Goal: Task Accomplishment & Management: Manage account settings

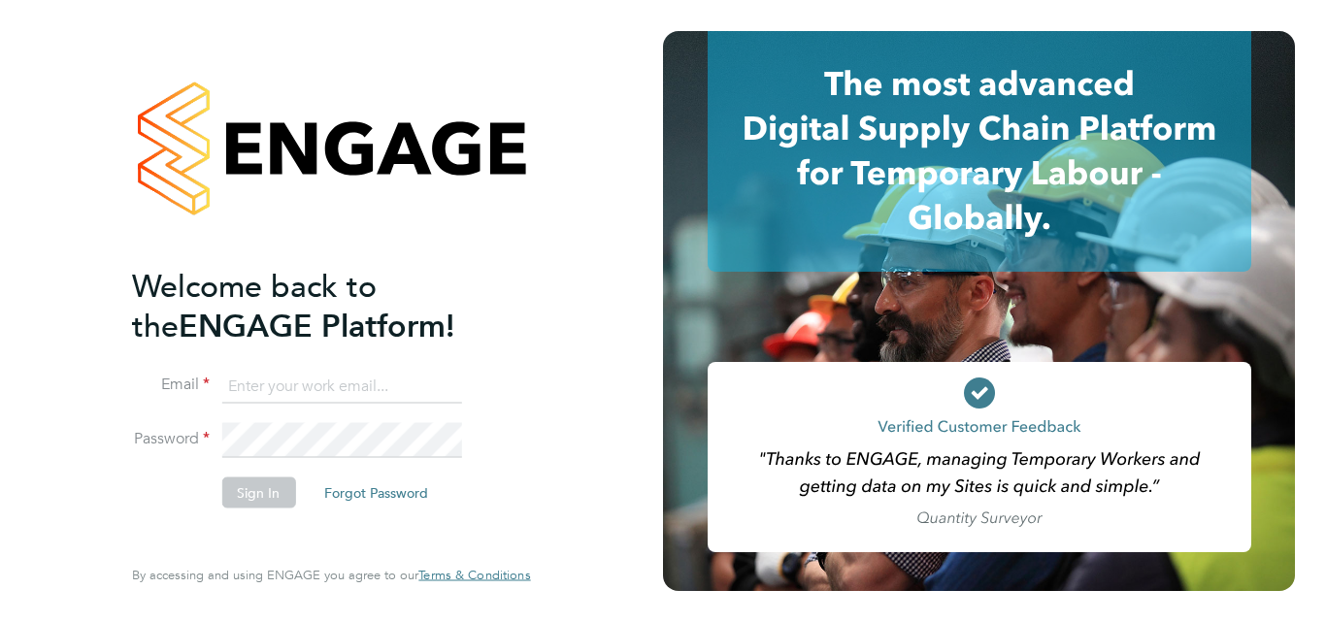
click at [297, 388] on input at bounding box center [341, 386] width 240 height 35
type input "[EMAIL_ADDRESS][DOMAIN_NAME]"
click at [259, 485] on button "Sign In" at bounding box center [258, 493] width 74 height 31
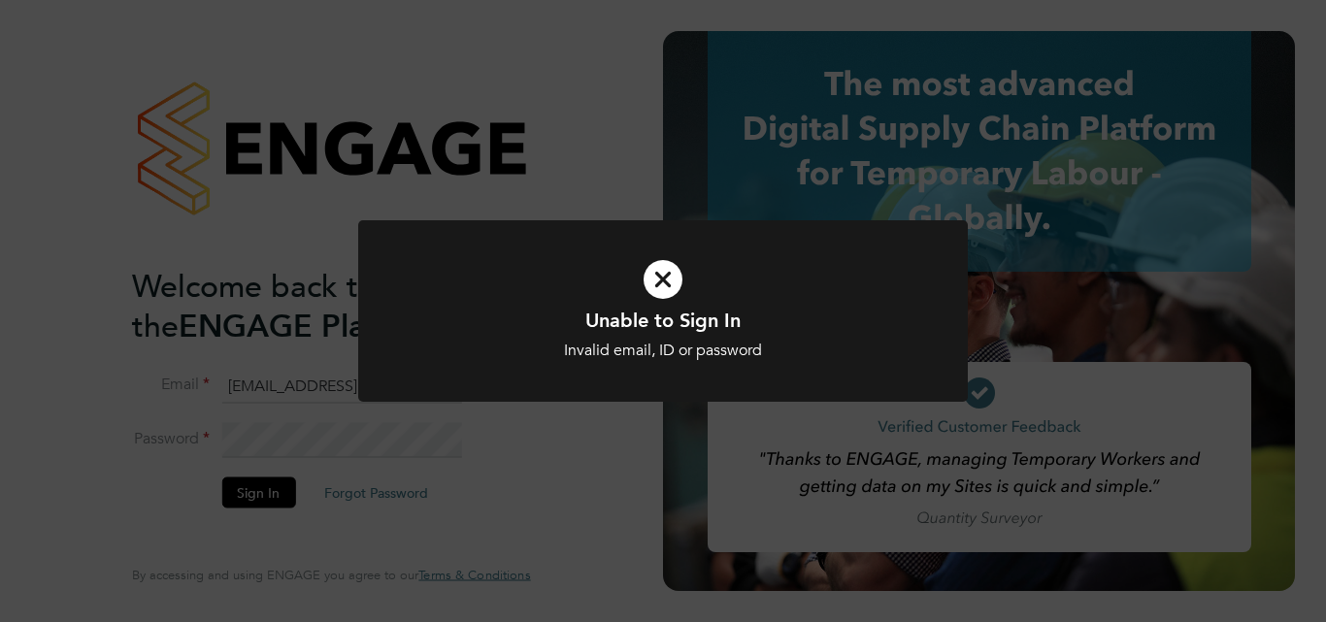
click at [346, 436] on div "Unable to Sign In Invalid email, ID or password Cancel Okay" at bounding box center [663, 311] width 1326 height 622
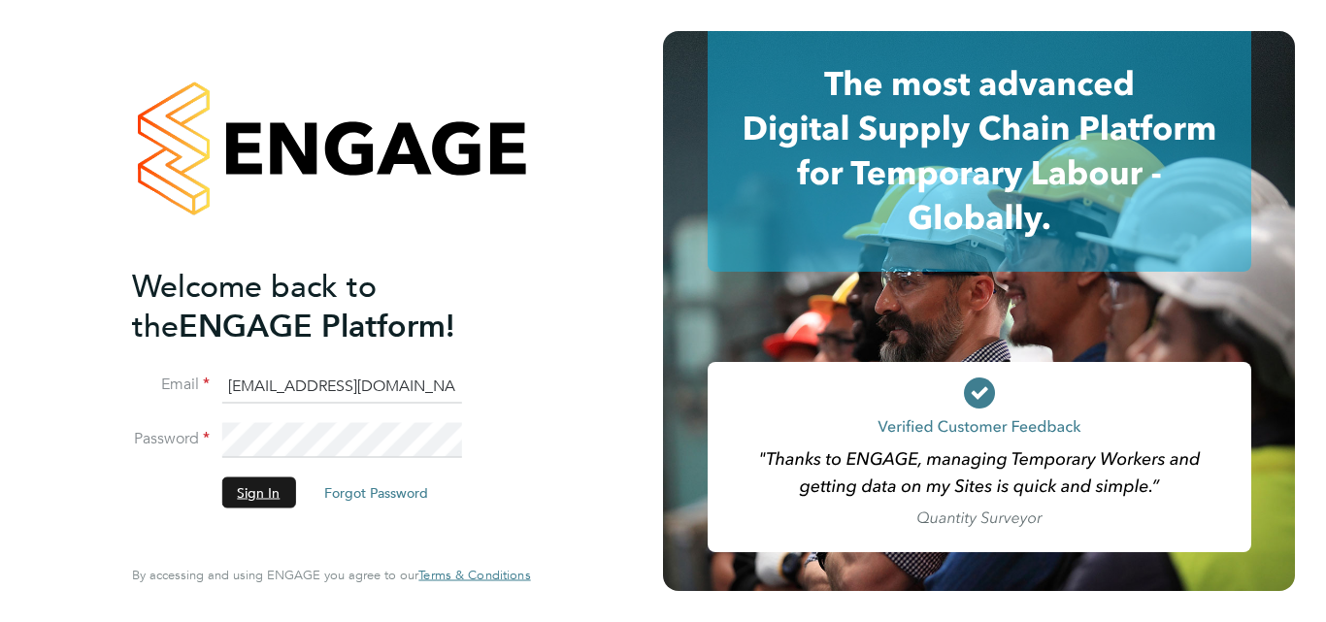
click at [256, 494] on button "Sign In" at bounding box center [258, 493] width 74 height 31
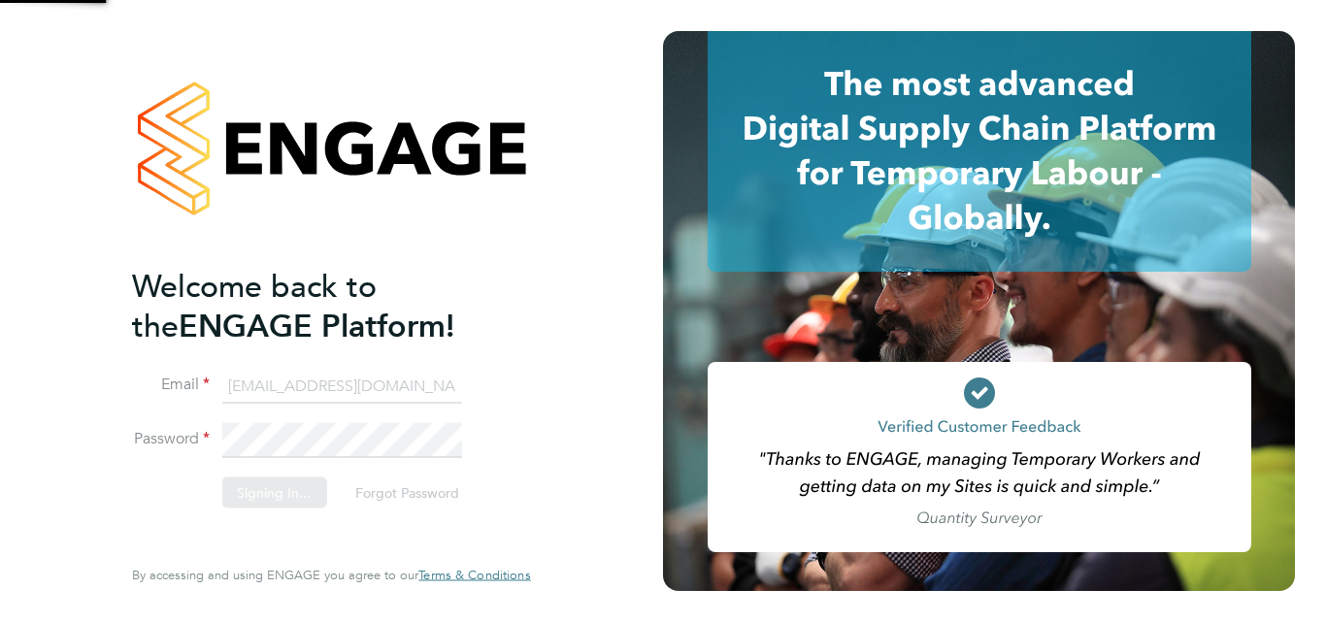
click at [256, 494] on div "Sorry, we are having problems connecting to our services." at bounding box center [331, 311] width 663 height 622
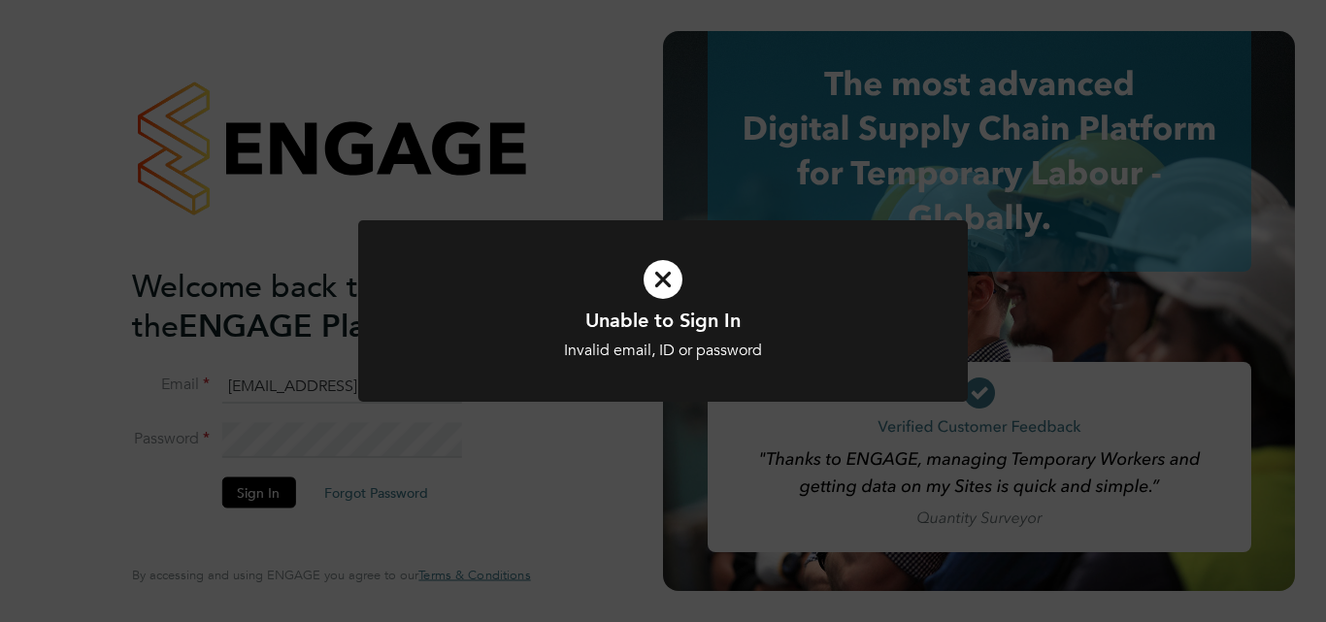
click at [656, 274] on icon at bounding box center [663, 280] width 505 height 76
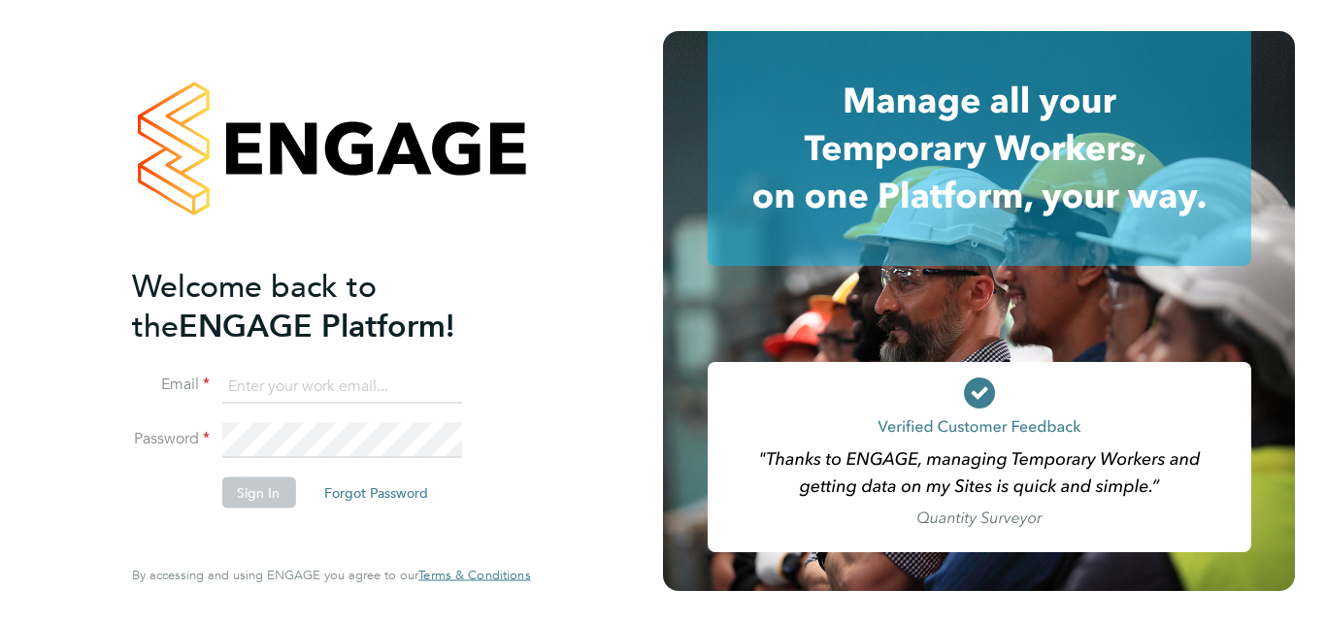
click at [274, 392] on input at bounding box center [341, 386] width 240 height 35
type input "[EMAIL_ADDRESS][DOMAIN_NAME]"
click at [258, 487] on button "Sign In" at bounding box center [258, 493] width 74 height 31
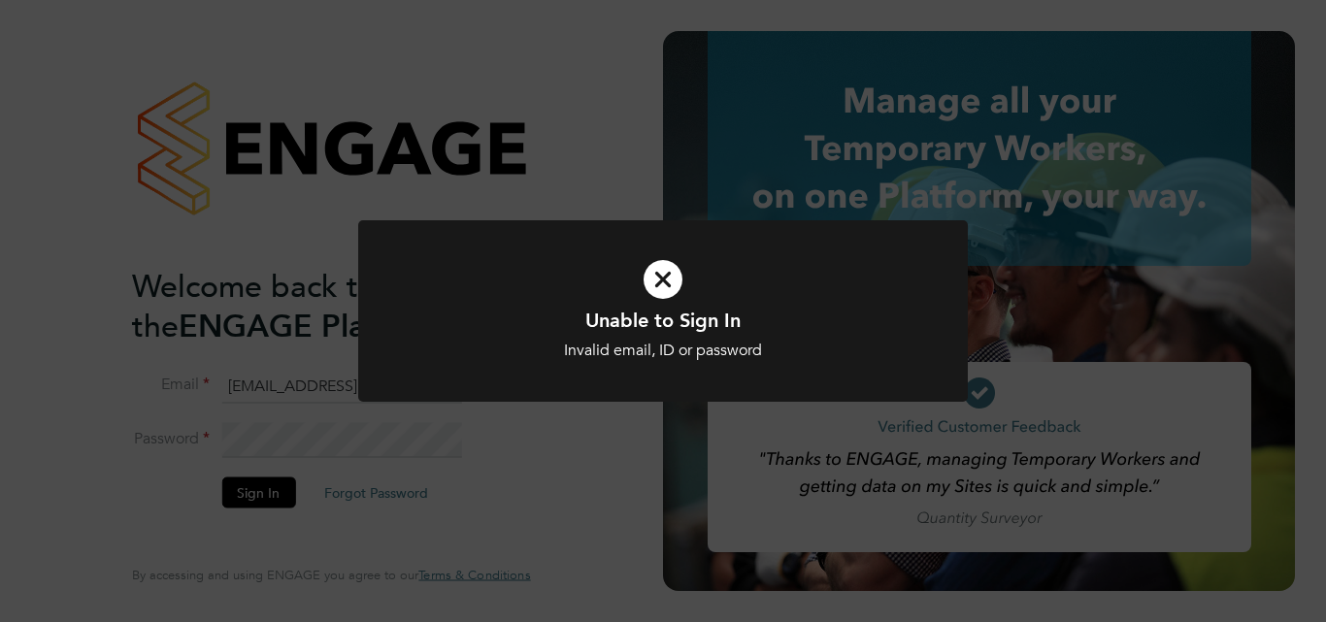
click at [663, 274] on icon at bounding box center [663, 280] width 505 height 76
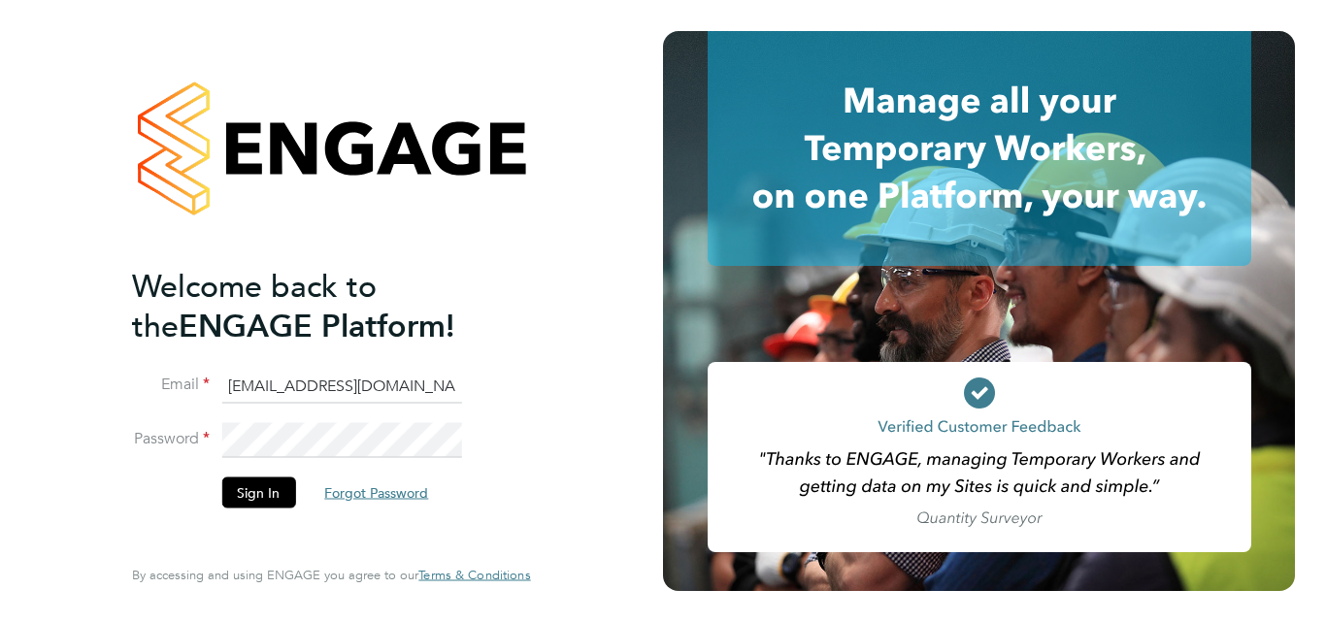
click at [397, 485] on button "Forgot Password" at bounding box center [376, 493] width 135 height 31
click at [384, 489] on button "Forgot Password" at bounding box center [376, 493] width 135 height 31
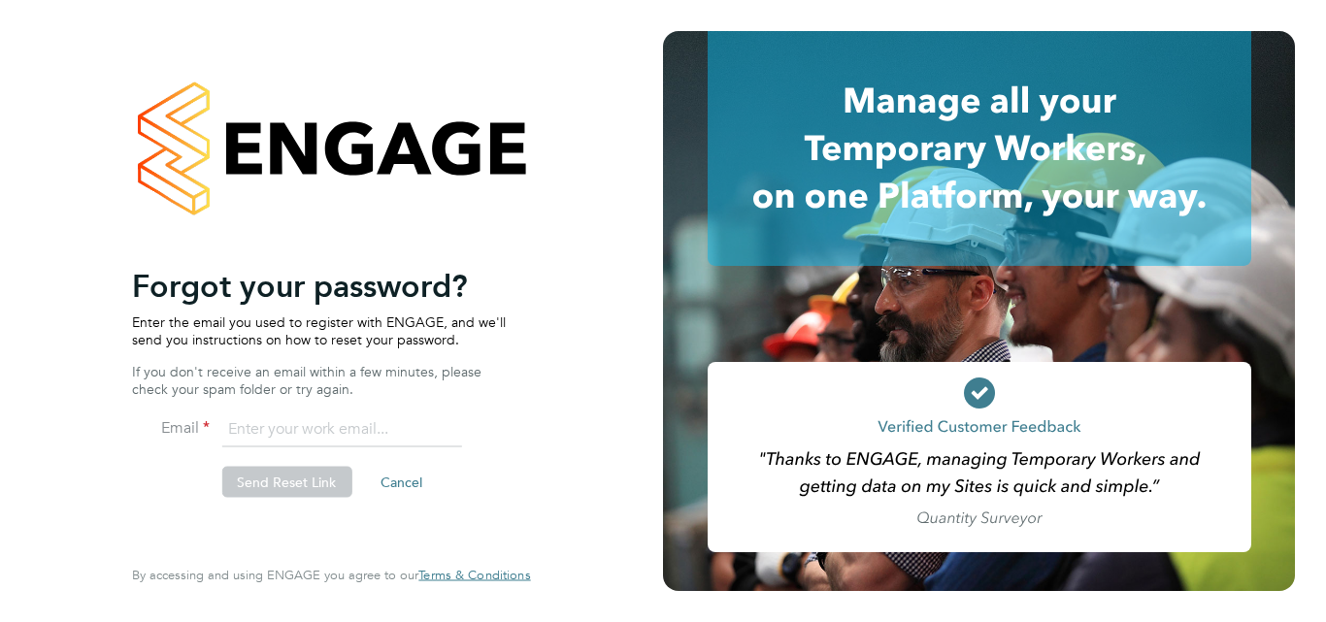
click at [310, 430] on input "email" at bounding box center [341, 429] width 240 height 35
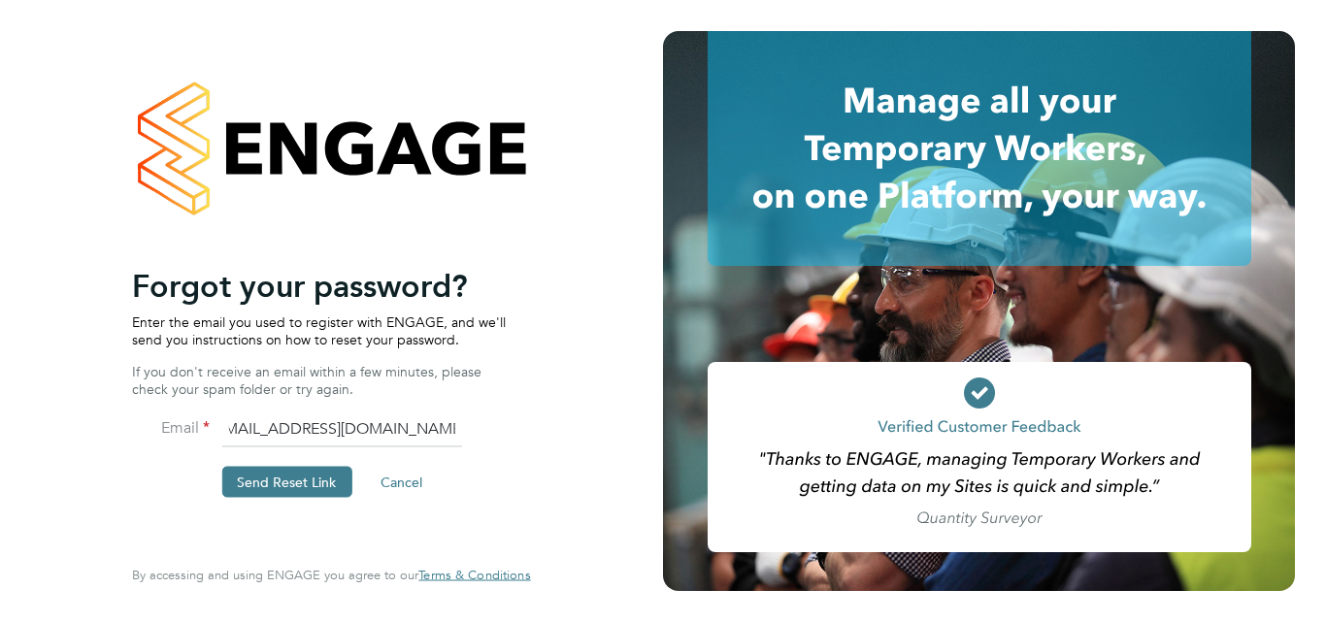
scroll to position [0, 23]
type input "[EMAIL_ADDRESS][DOMAIN_NAME]"
click at [277, 481] on button "Send Reset Link" at bounding box center [286, 482] width 130 height 31
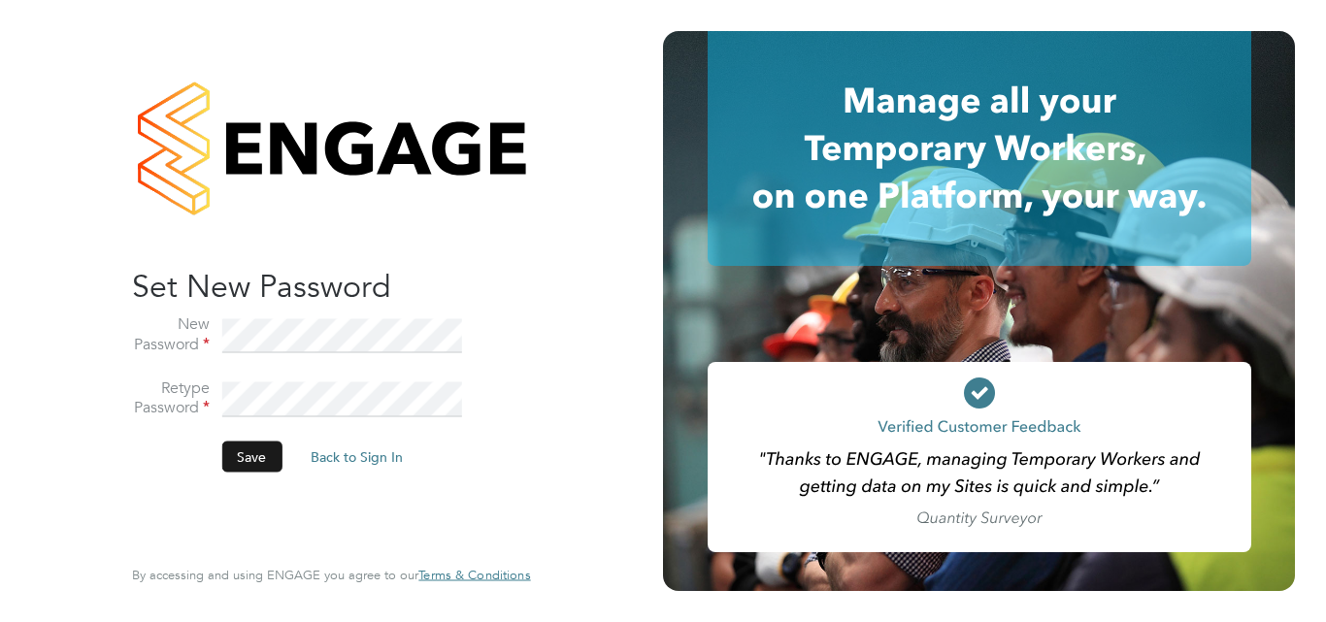
click at [260, 452] on button "Save" at bounding box center [251, 457] width 60 height 31
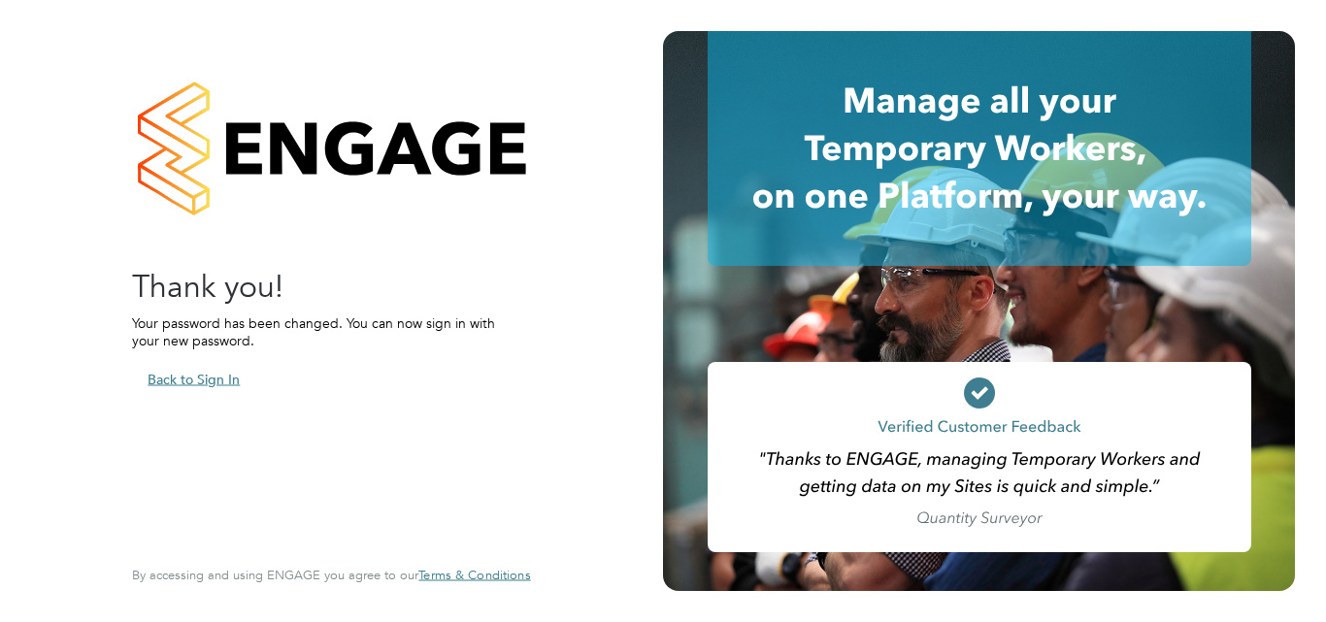
click at [203, 376] on button "Back to Sign In" at bounding box center [193, 379] width 123 height 31
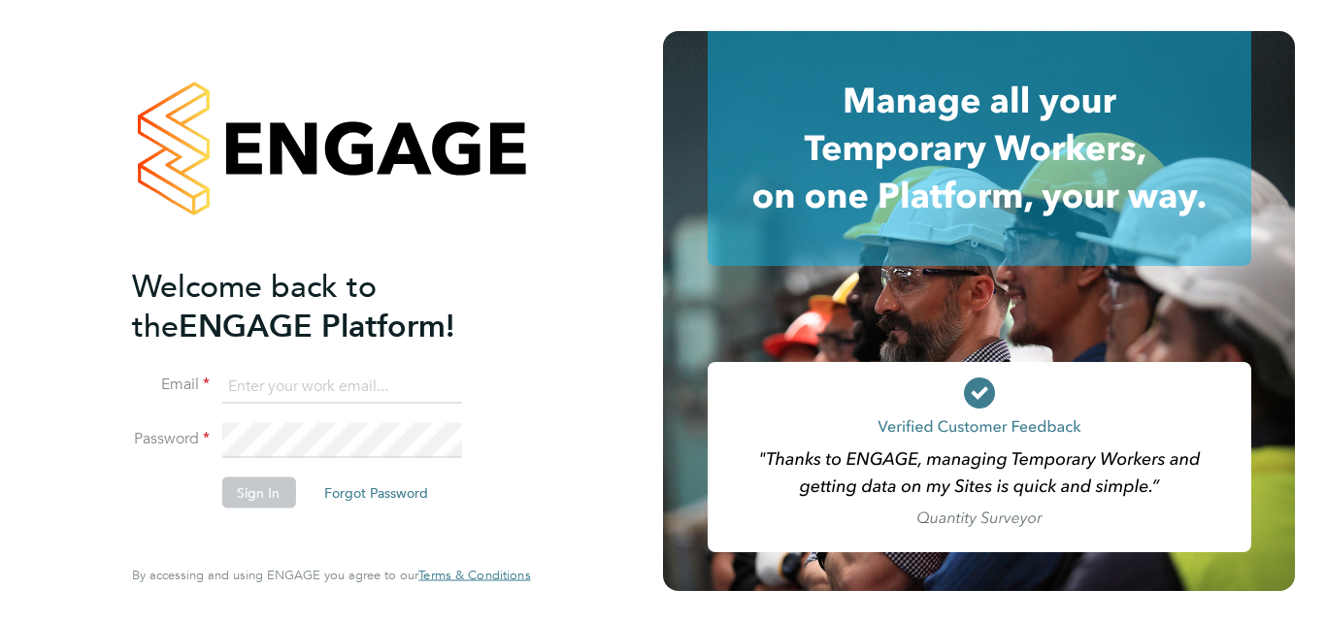
click at [293, 377] on input at bounding box center [341, 386] width 240 height 35
type input "[EMAIL_ADDRESS][DOMAIN_NAME]"
click at [263, 489] on button "Sign In" at bounding box center [258, 493] width 74 height 31
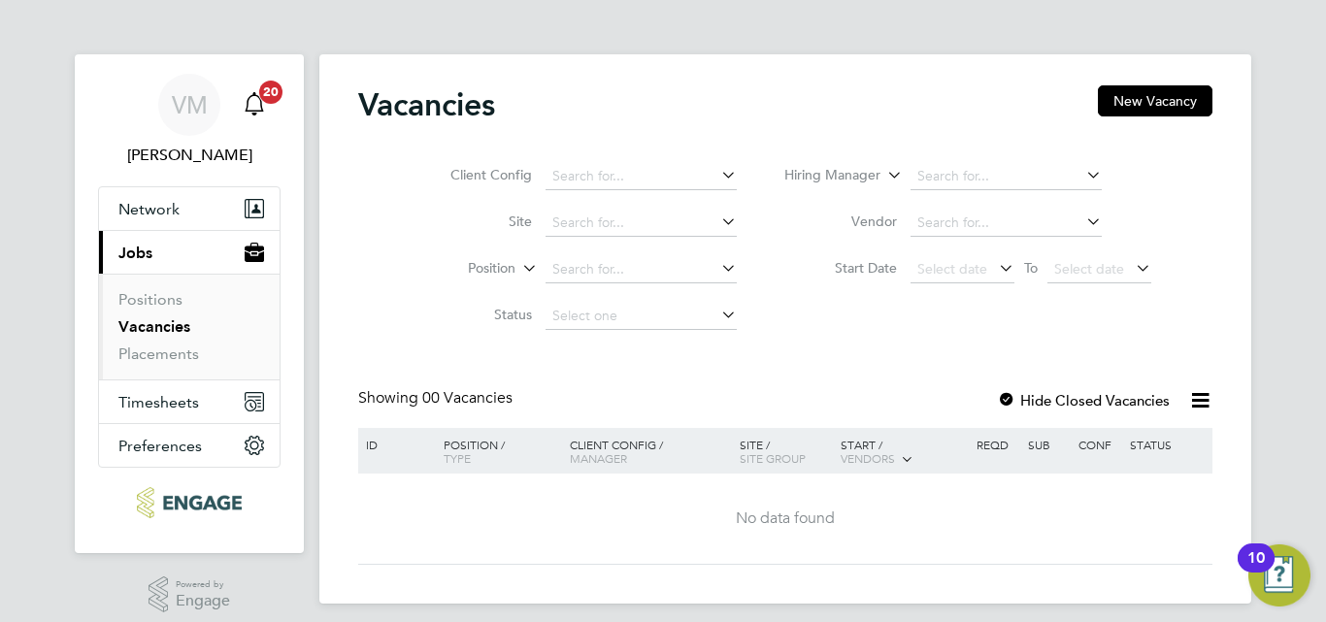
click at [272, 86] on span "20" at bounding box center [270, 92] width 23 height 23
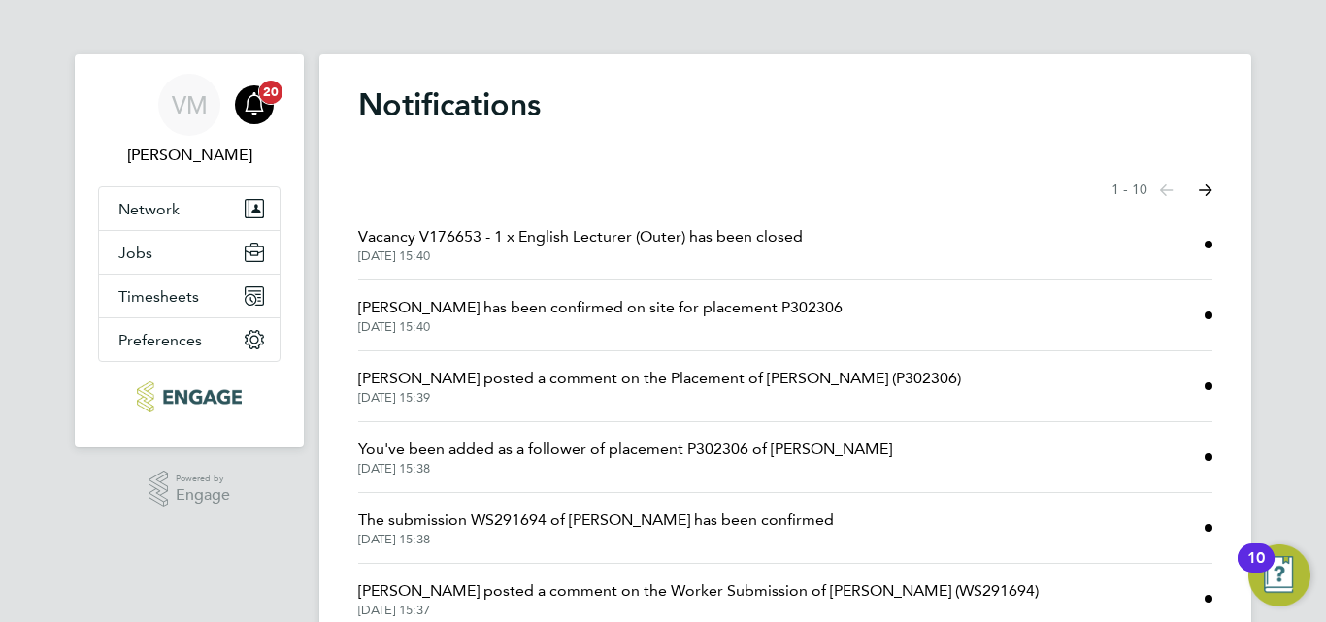
click at [258, 112] on icon "Main navigation" at bounding box center [254, 101] width 18 height 19
click at [1173, 184] on icon "Select page of notifications list" at bounding box center [1167, 190] width 14 height 12
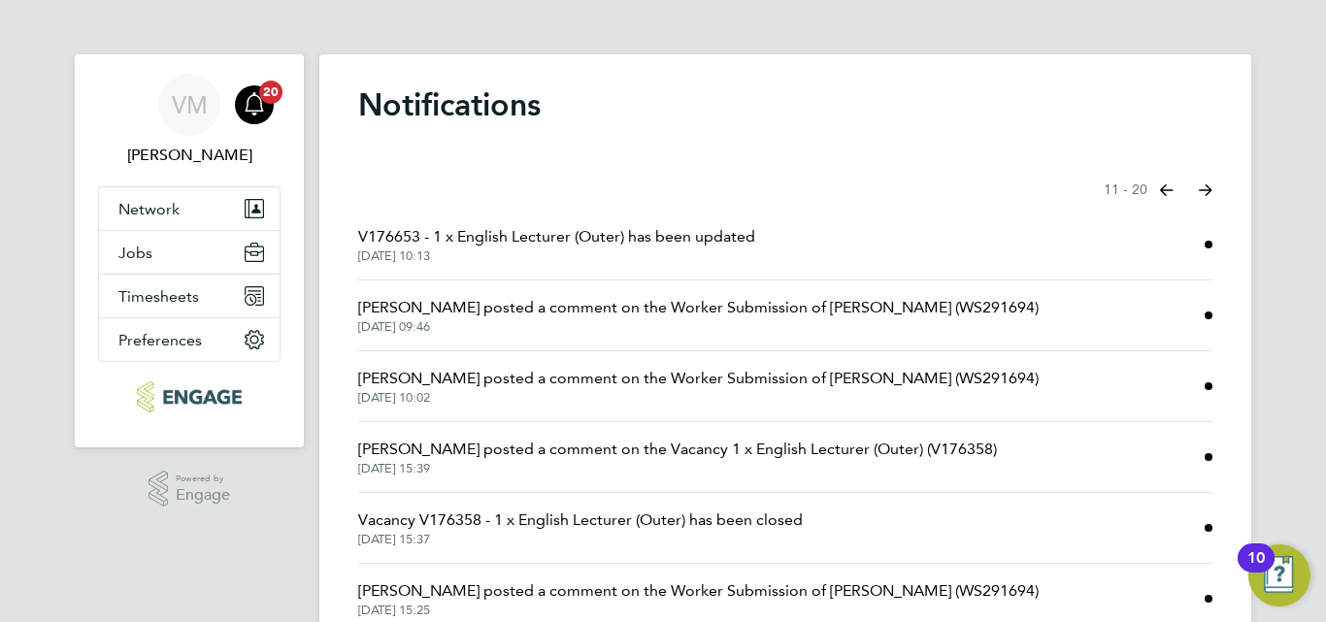
click at [681, 379] on span "[PERSON_NAME] posted a comment on the Worker Submission of [PERSON_NAME] (WS291…" at bounding box center [698, 378] width 680 height 23
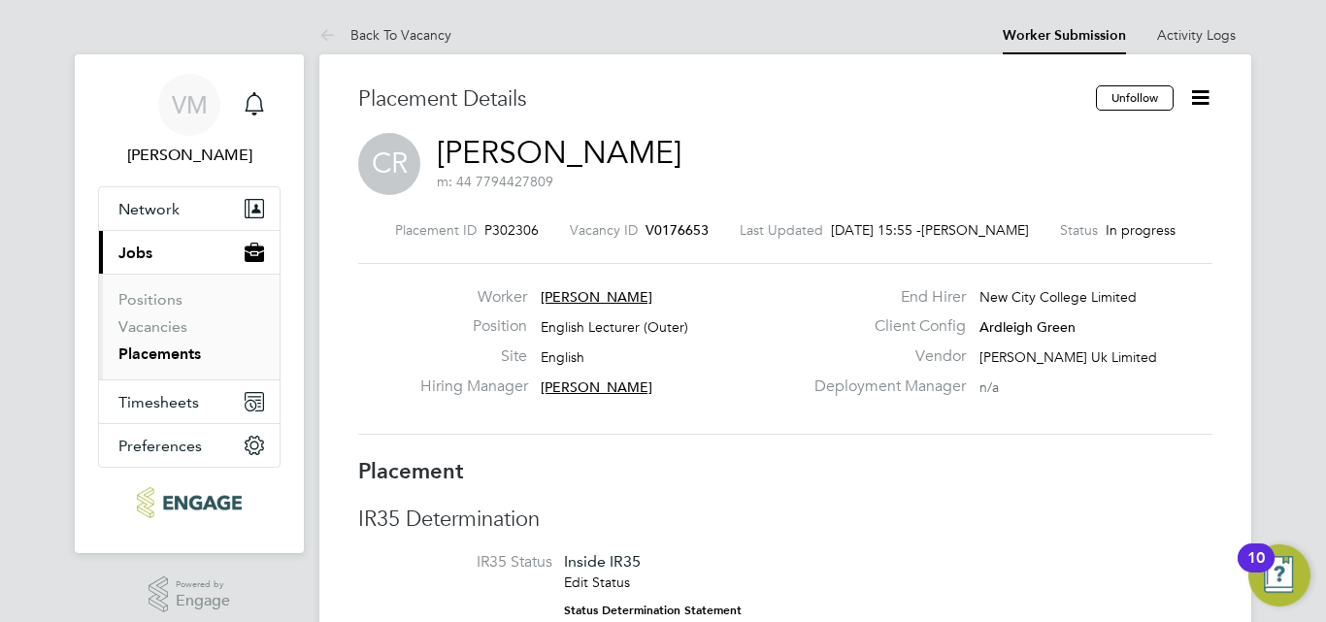
click at [585, 298] on span "[PERSON_NAME]" at bounding box center [597, 296] width 112 height 17
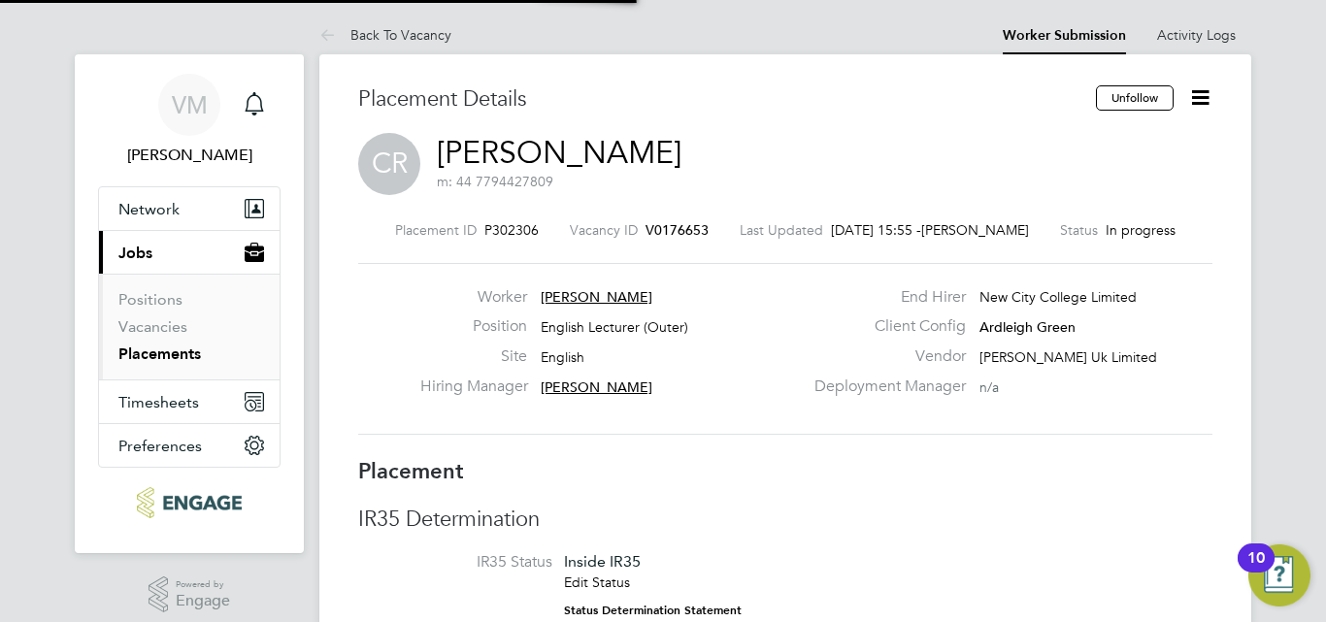
scroll to position [455, 406]
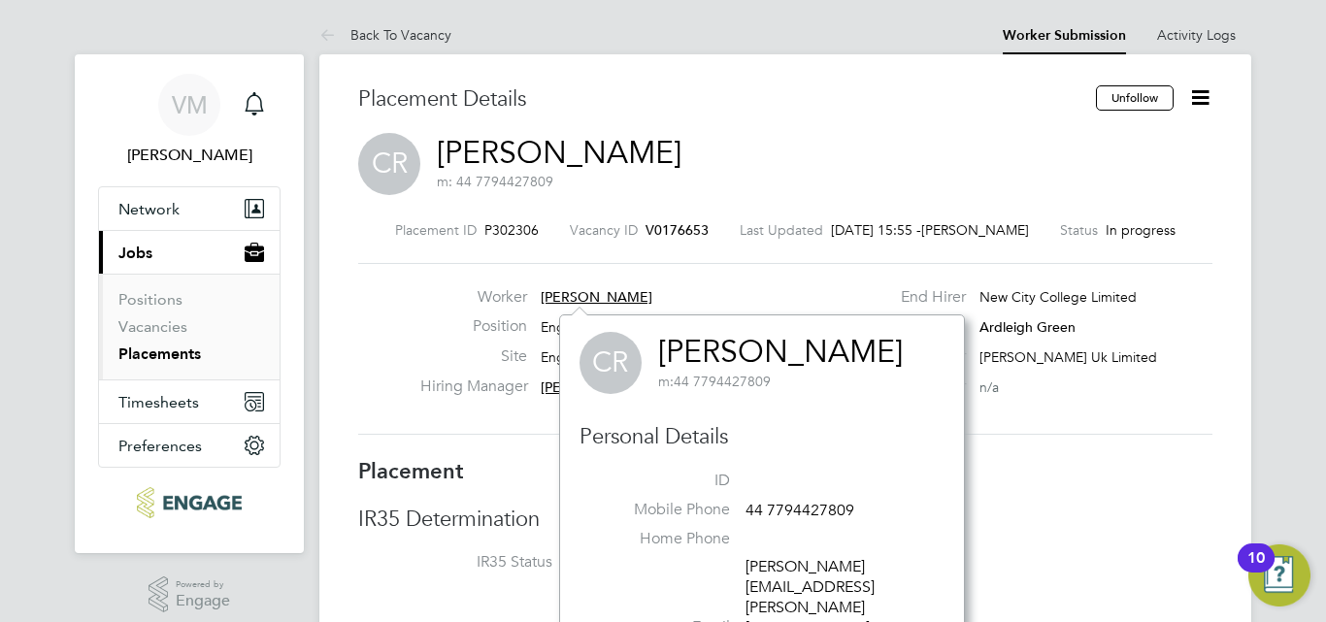
click at [1023, 466] on h3 "Placement" at bounding box center [785, 472] width 854 height 28
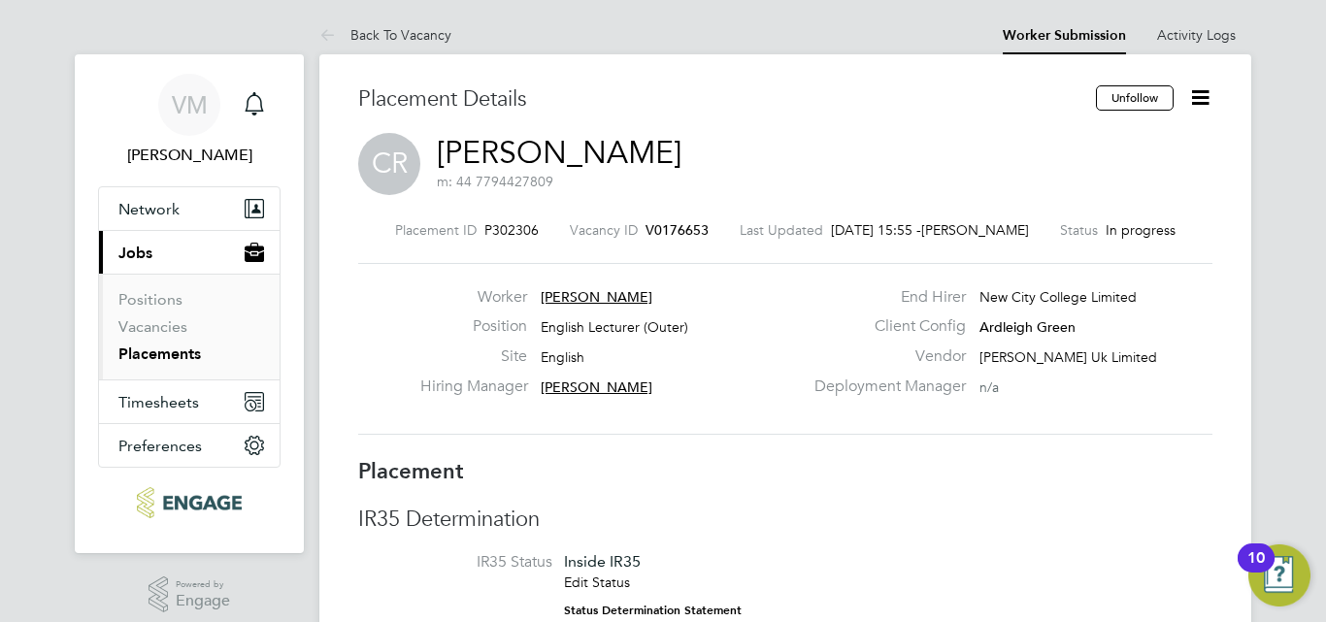
click at [1023, 466] on h3 "Placement" at bounding box center [785, 472] width 854 height 28
click at [383, 35] on link "Back To Vacancy" at bounding box center [385, 34] width 132 height 17
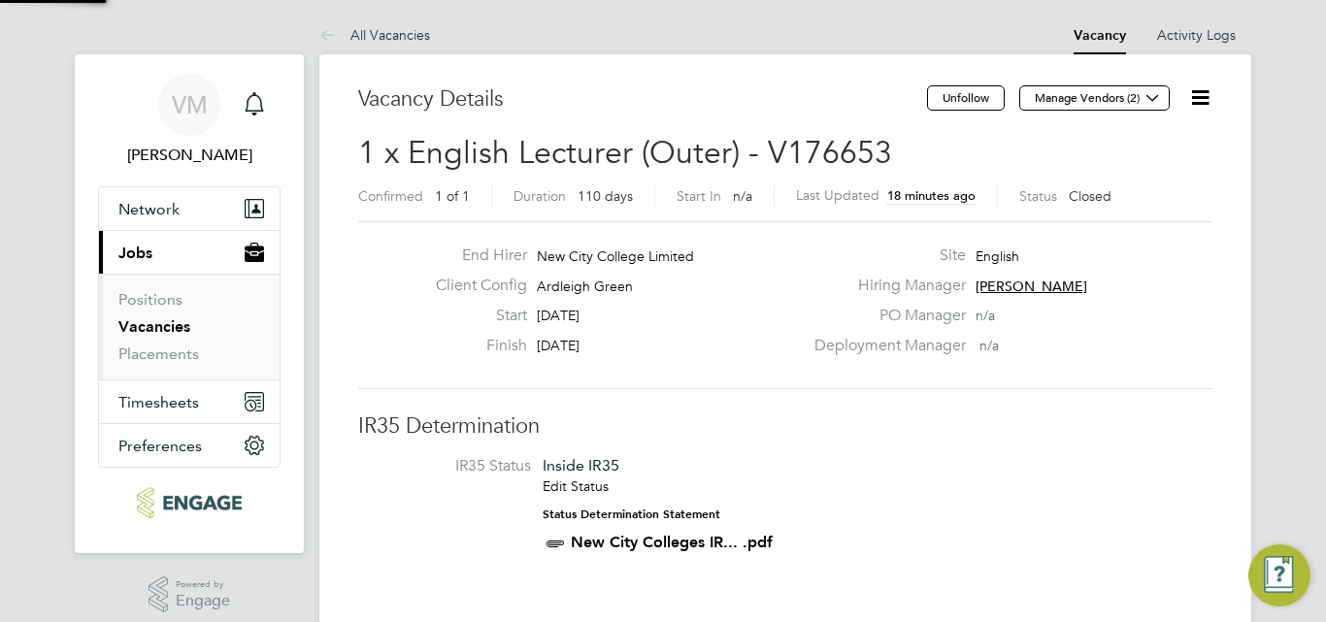
scroll to position [33, 182]
click at [668, 538] on link "New City Colleges IR... .pdf" at bounding box center [672, 542] width 202 height 18
click at [1205, 463] on span "IR35 Status Inside IR35 Edit Status Status Determination Statement New City Col…" at bounding box center [785, 508] width 854 height 105
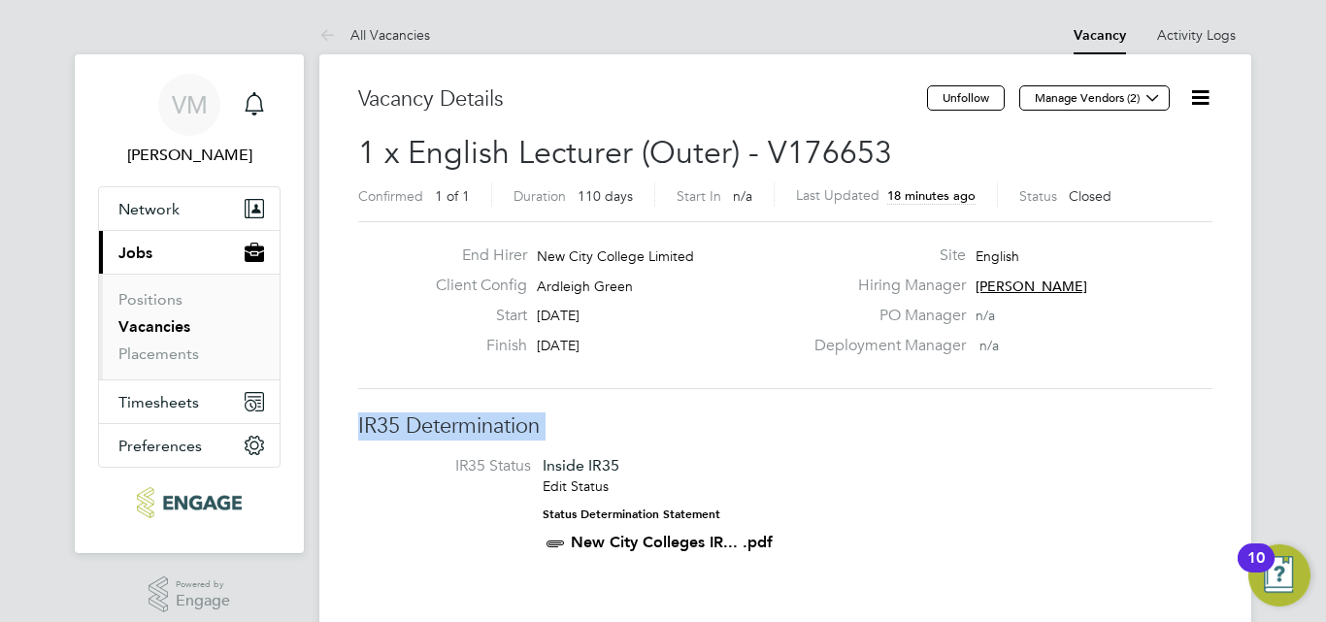
click at [1205, 463] on span "IR35 Status Inside IR35 Edit Status Status Determination Statement New City Col…" at bounding box center [785, 508] width 854 height 105
